Goal: Task Accomplishment & Management: Complete application form

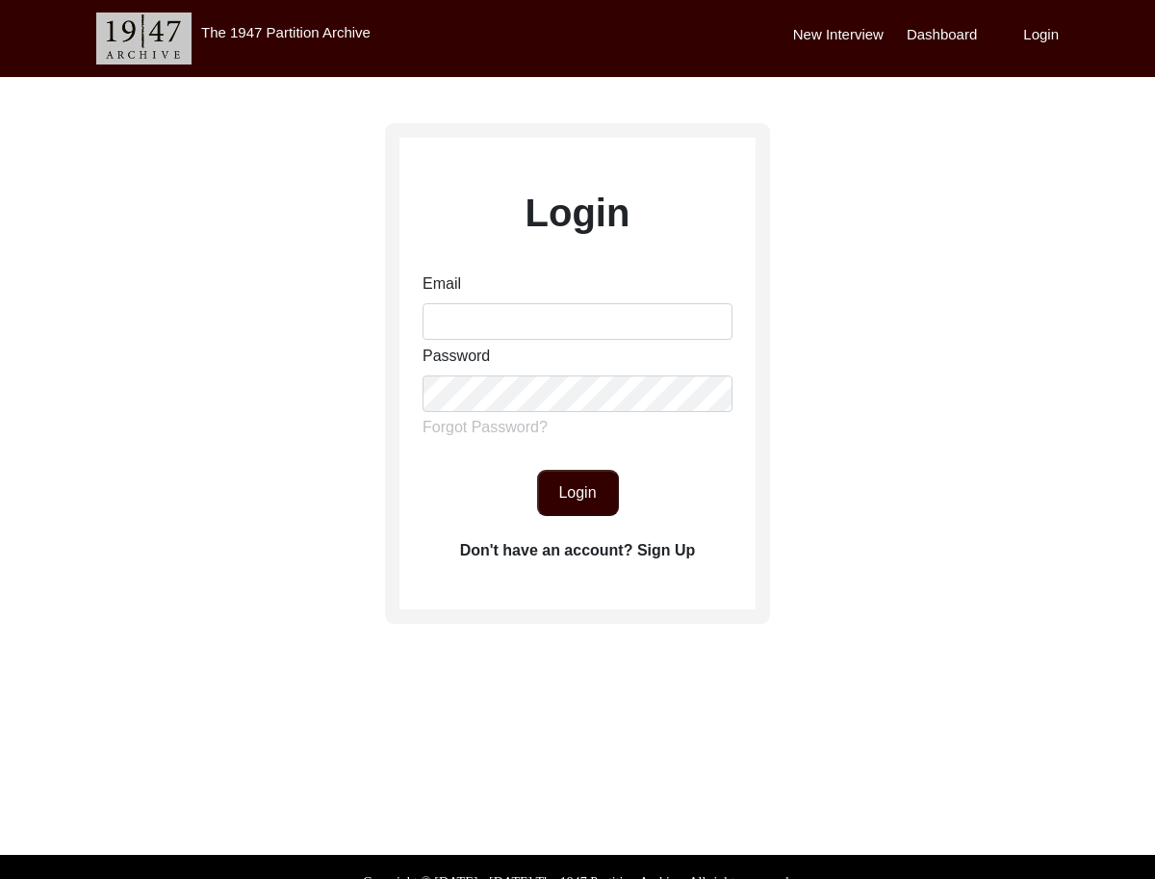
click at [667, 556] on label "Don't have an account? Sign Up" at bounding box center [578, 550] width 236 height 23
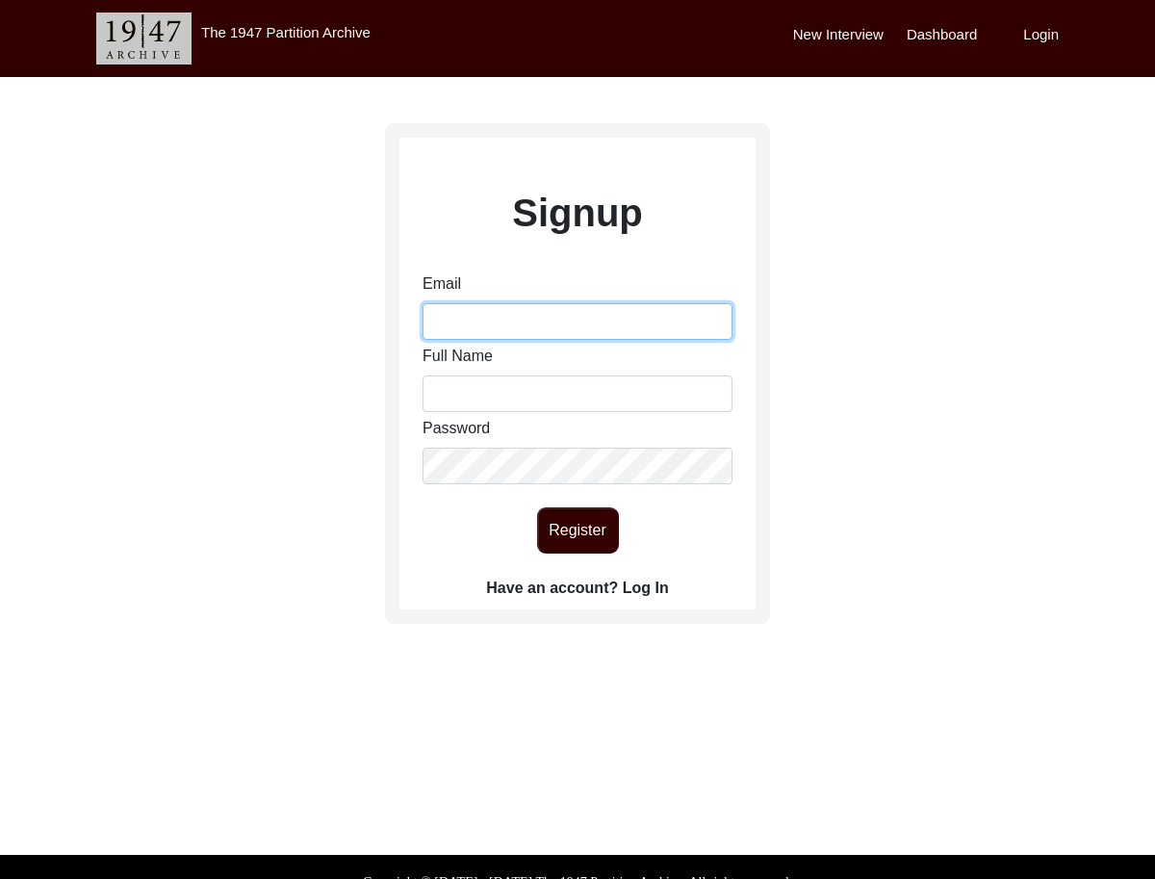
click at [522, 327] on input "Email" at bounding box center [578, 321] width 310 height 37
type input "[EMAIL_ADDRESS][DOMAIN_NAME]"
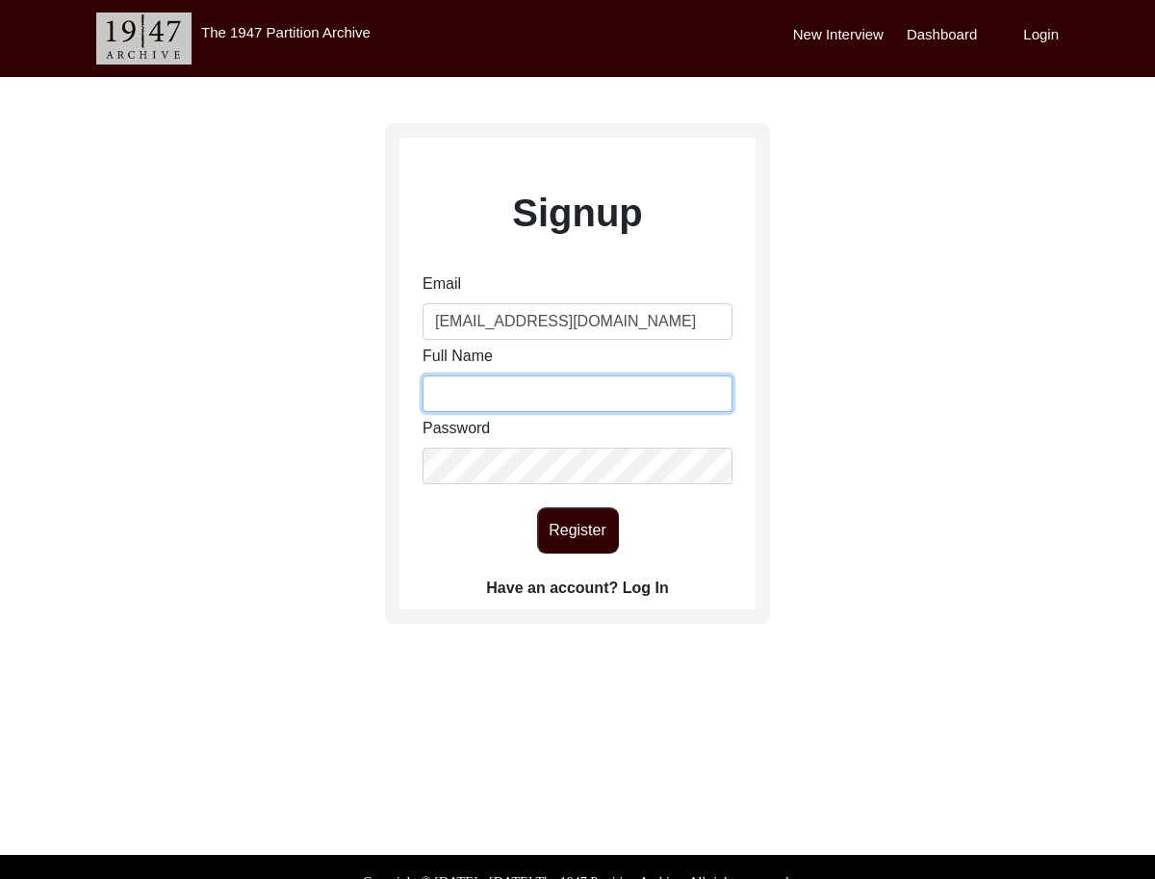
click at [628, 398] on input "Full Name" at bounding box center [578, 393] width 310 height 37
type input "[PERSON_NAME]"
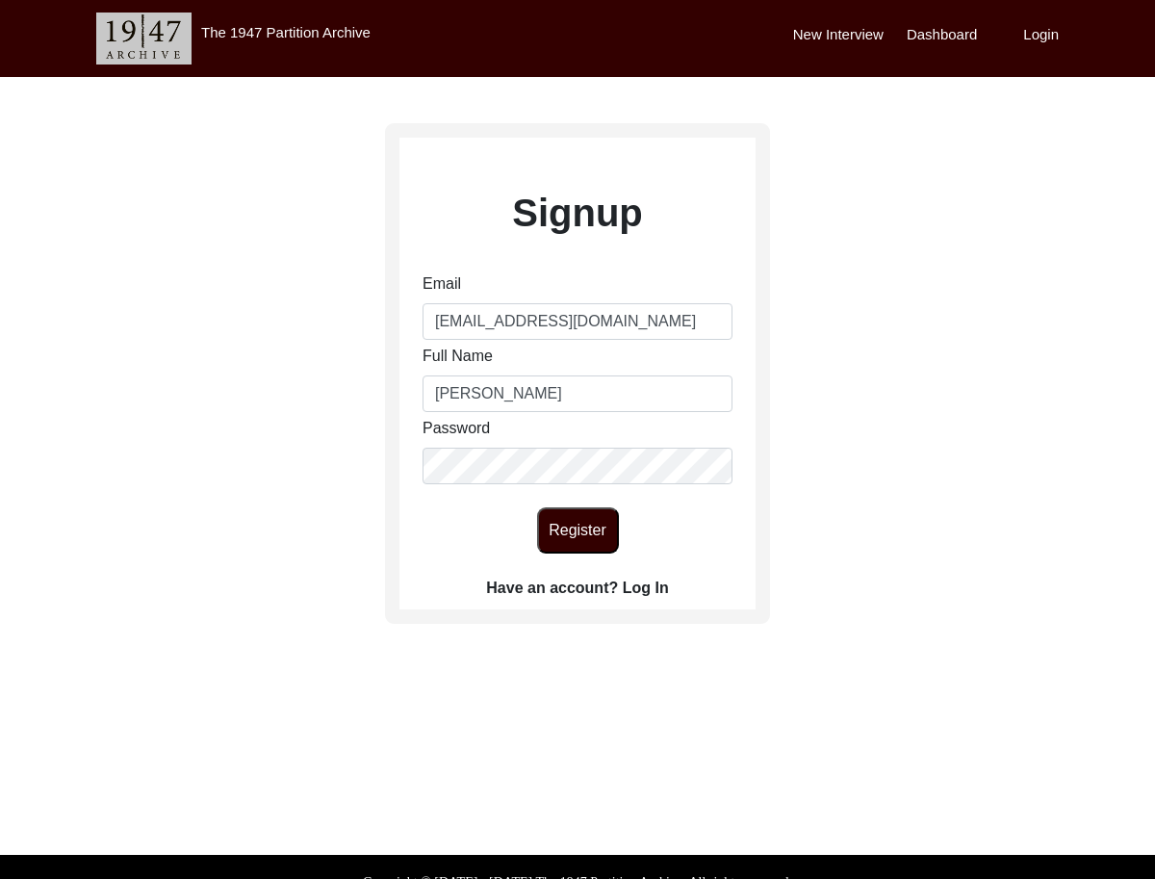
click at [592, 545] on button "Register" at bounding box center [578, 530] width 82 height 46
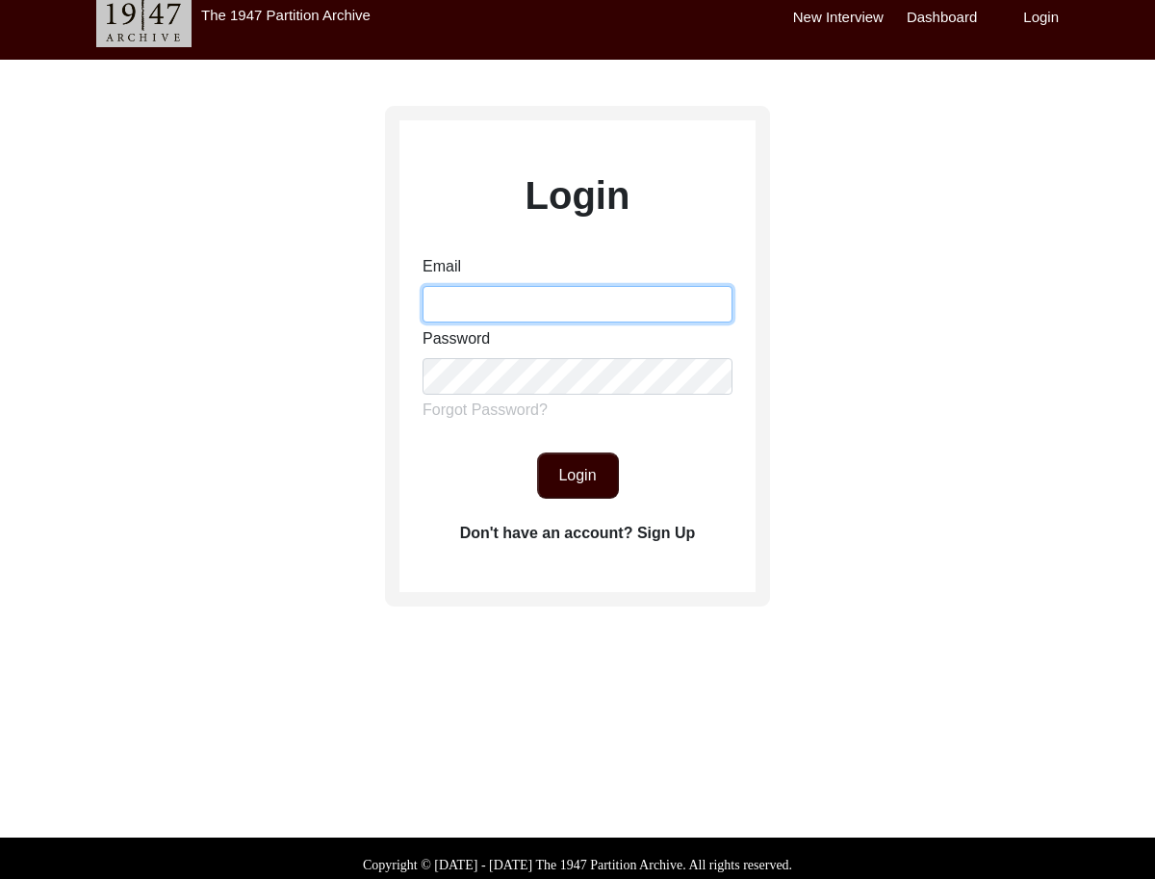
click at [544, 317] on input "Email" at bounding box center [578, 304] width 310 height 37
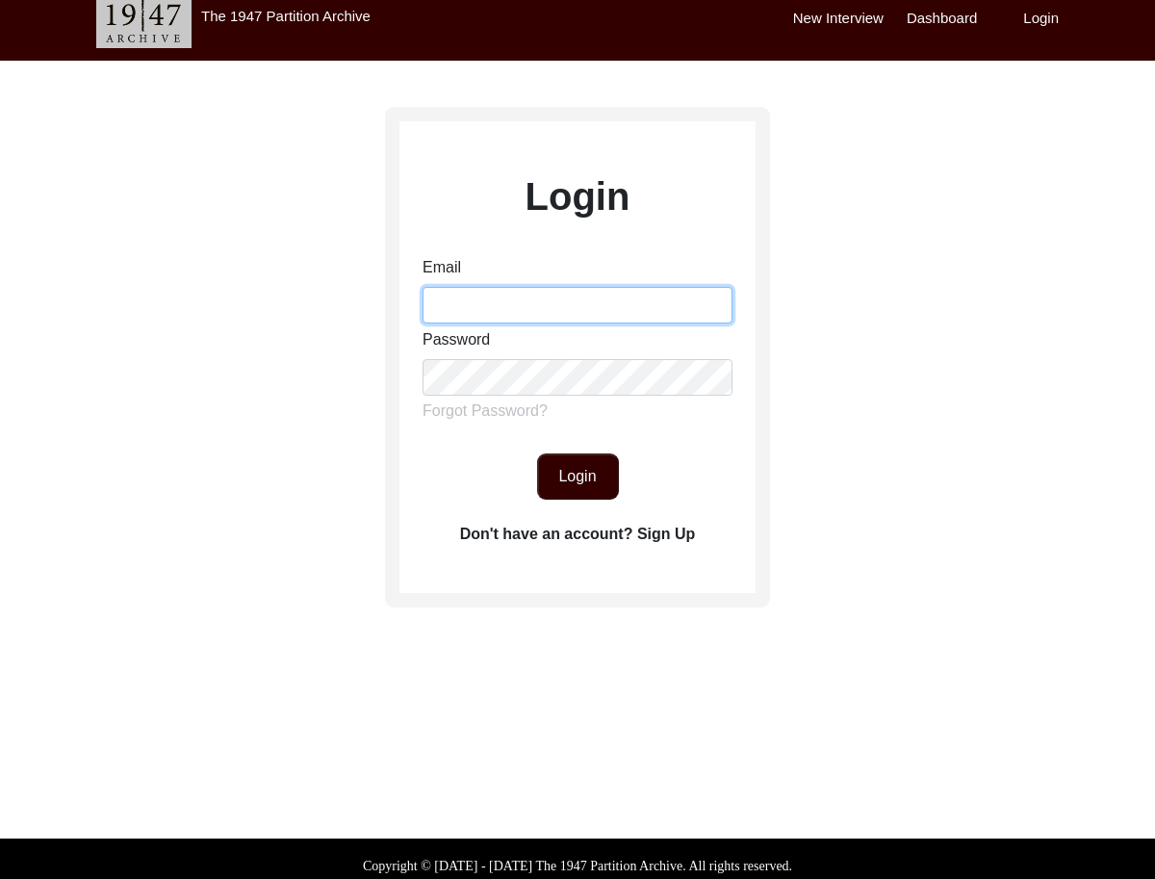
scroll to position [12, 0]
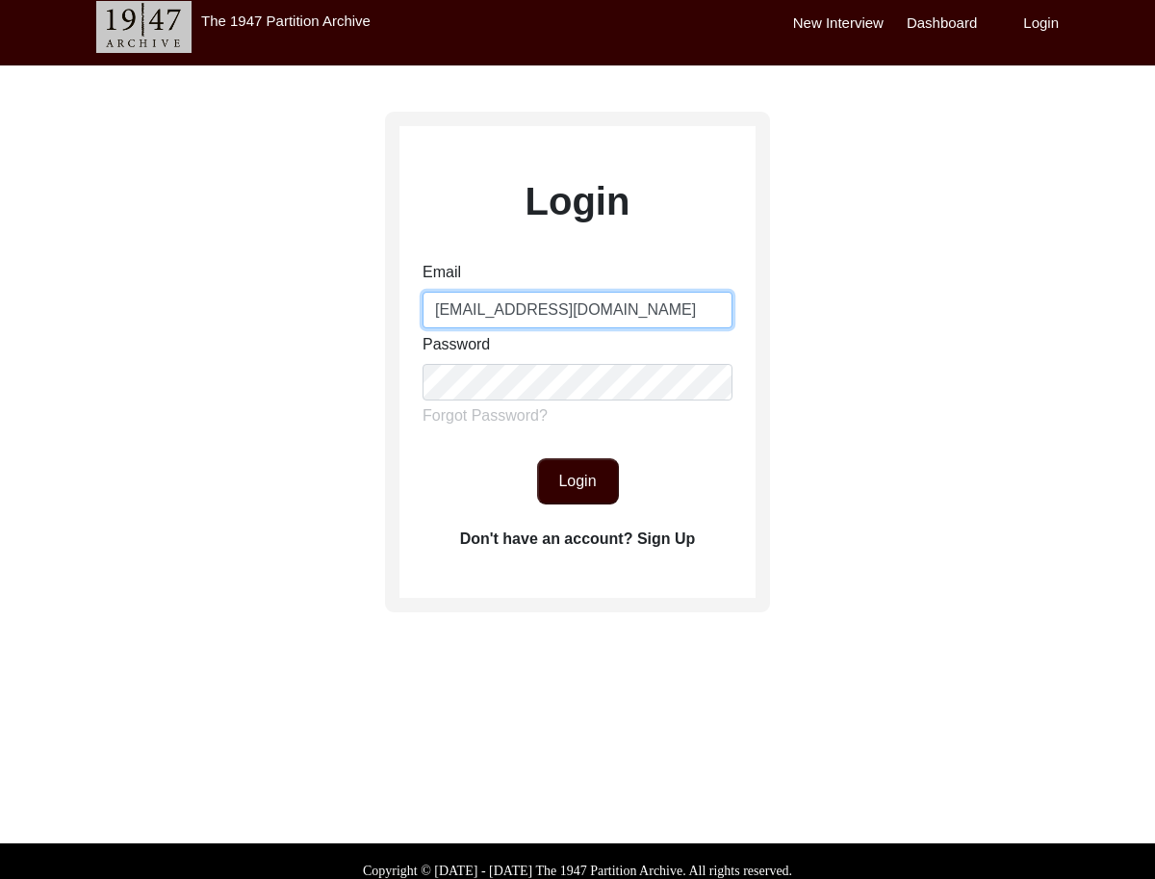
type input "[EMAIL_ADDRESS][DOMAIN_NAME]"
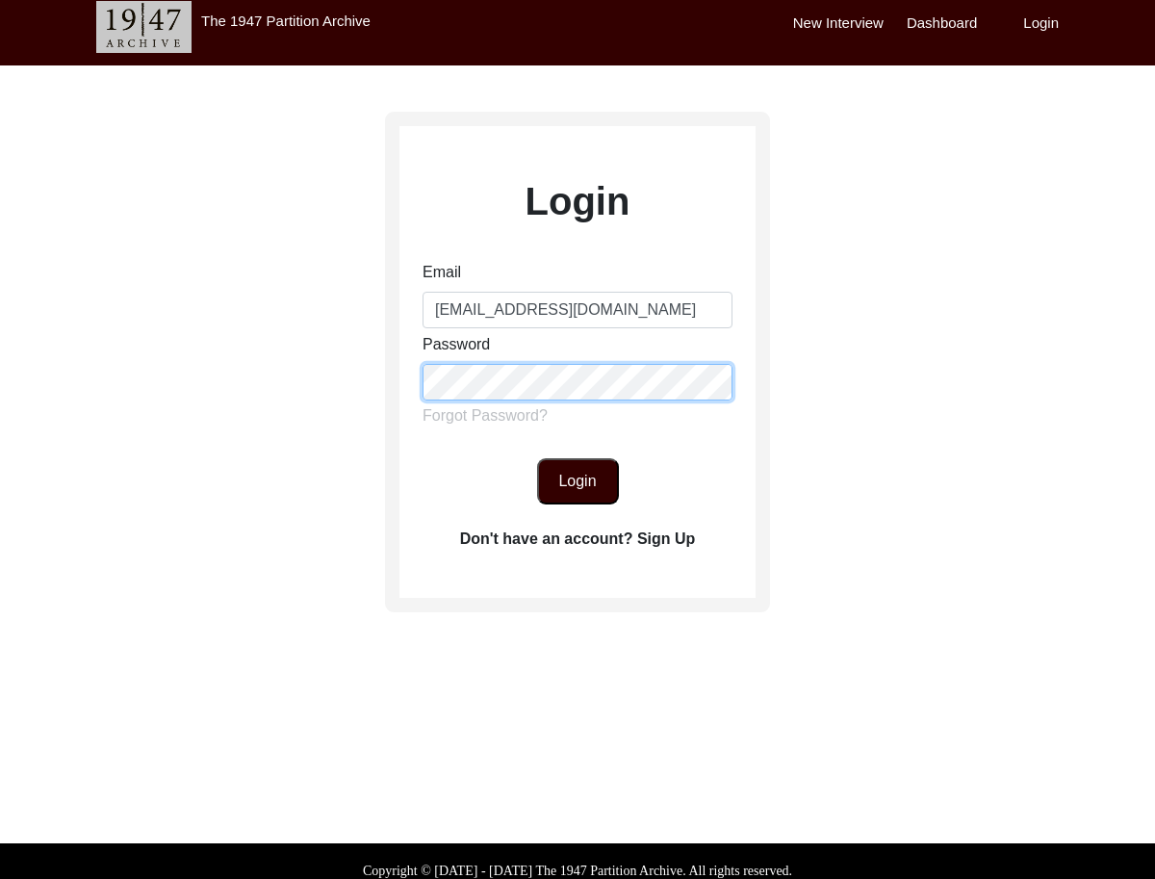
scroll to position [0, 0]
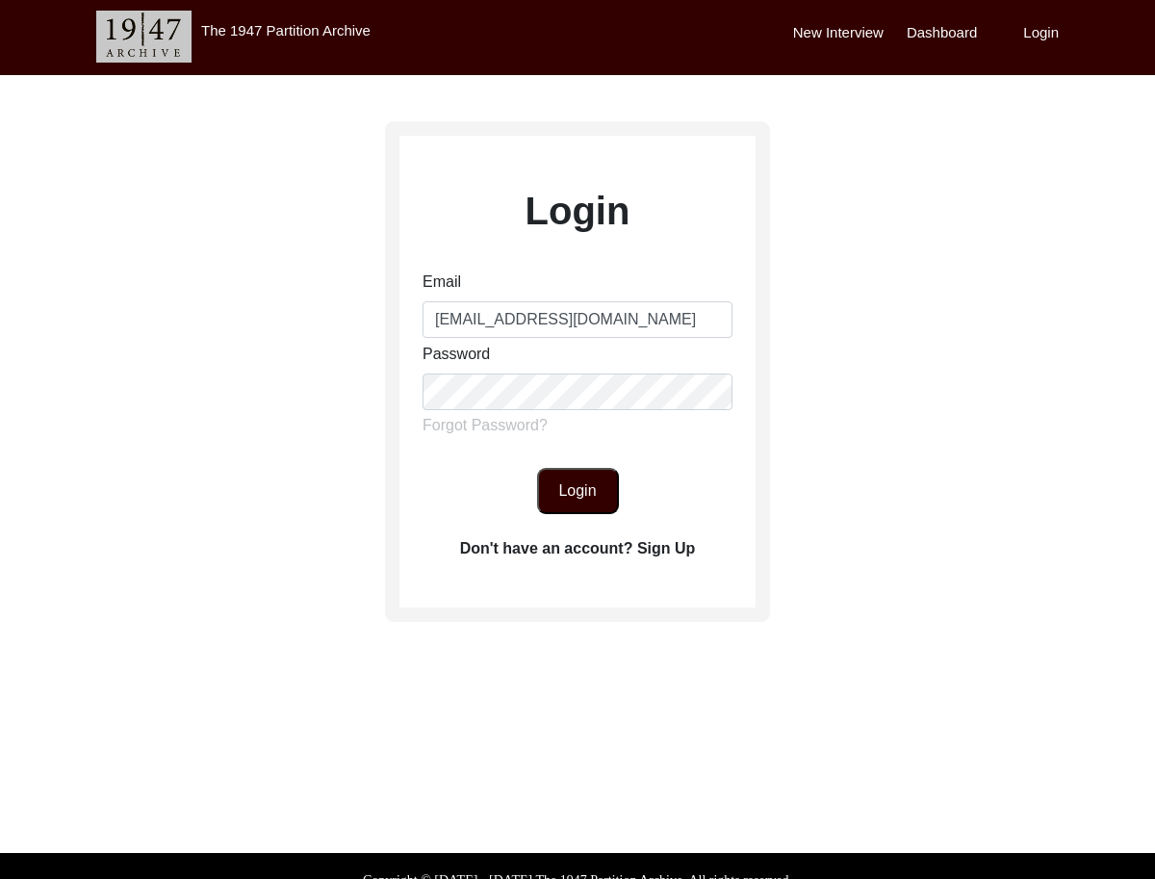
click at [545, 495] on button "Login" at bounding box center [578, 491] width 82 height 46
